Goal: Task Accomplishment & Management: Complete application form

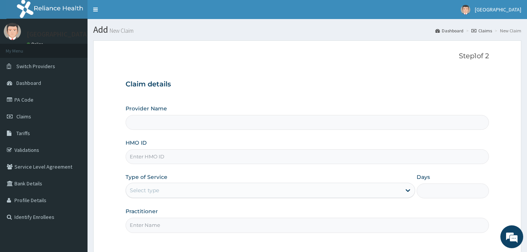
click at [194, 128] on input "Provider Name" at bounding box center [307, 122] width 363 height 15
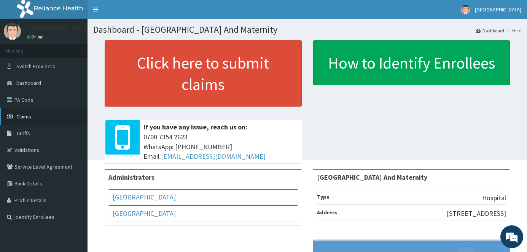
click at [32, 117] on link "Claims" at bounding box center [43, 116] width 87 height 17
click at [29, 121] on link "Claims" at bounding box center [43, 116] width 87 height 17
click at [30, 117] on span "Claims" at bounding box center [23, 116] width 15 height 7
click at [26, 118] on span "Claims" at bounding box center [23, 116] width 15 height 7
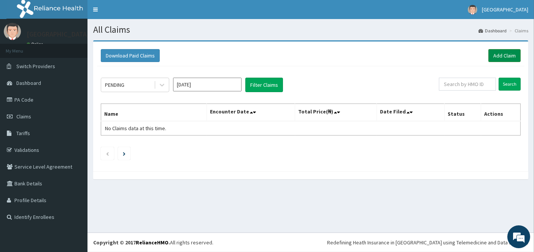
click at [513, 54] on link "Add Claim" at bounding box center [504, 55] width 32 height 13
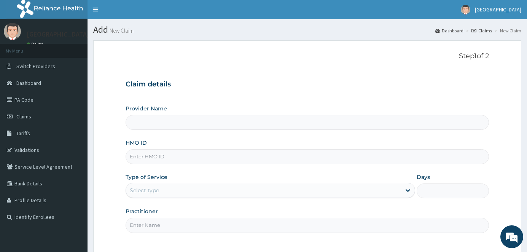
type input "[GEOGRAPHIC_DATA] And Maternity"
click at [177, 159] on input "HMO ID" at bounding box center [307, 156] width 363 height 15
type input "BXL/10004/"
